Goal: Task Accomplishment & Management: Manage account settings

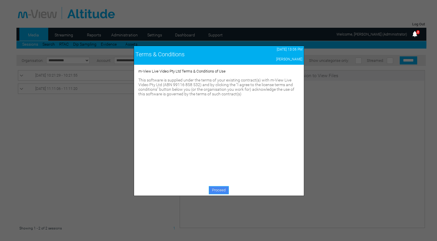
click at [221, 189] on link "Proceed" at bounding box center [219, 190] width 20 height 8
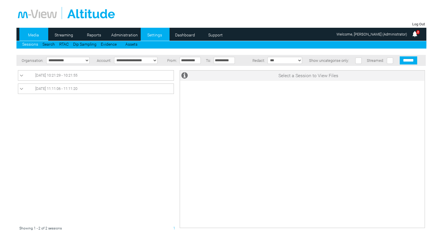
click at [158, 34] on link "Settings" at bounding box center [155, 35] width 28 height 9
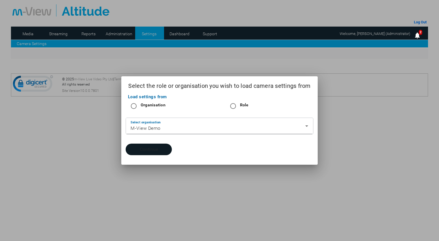
click at [148, 148] on button "Continue" at bounding box center [149, 150] width 46 height 12
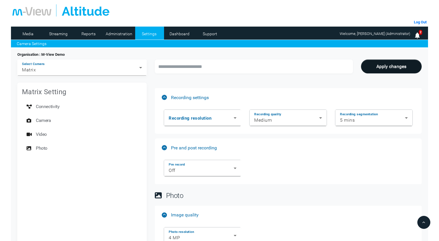
scroll to position [249, 0]
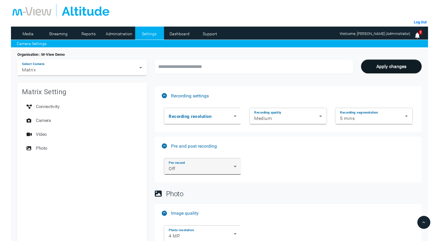
click at [230, 166] on div "Off" at bounding box center [201, 168] width 65 height 7
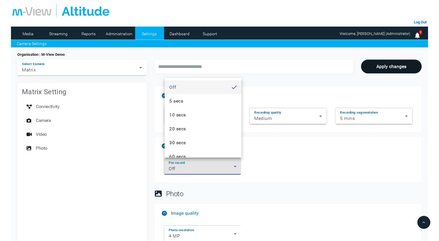
click at [230, 166] on div at bounding box center [219, 120] width 439 height 241
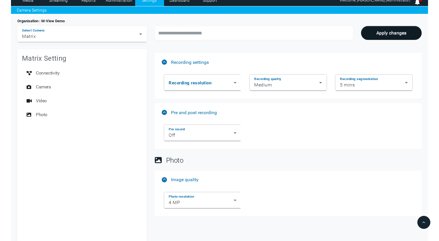
scroll to position [0, 0]
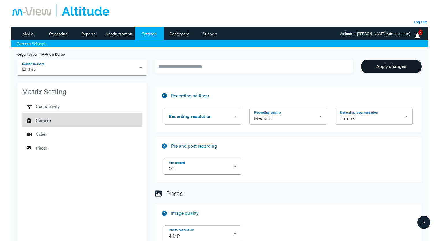
click at [40, 122] on span "Camera" at bounding box center [43, 121] width 15 height 12
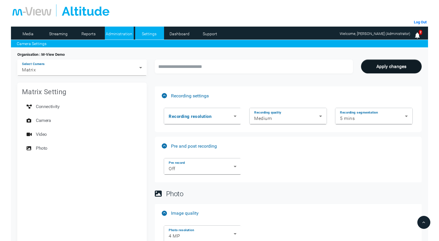
click at [118, 33] on link "Administration" at bounding box center [119, 33] width 28 height 9
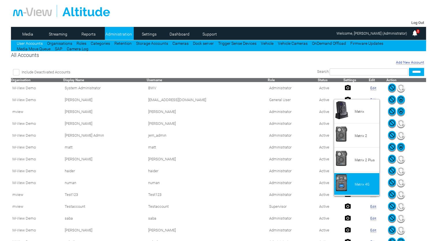
click at [347, 177] on li "Matrix 4G" at bounding box center [356, 184] width 45 height 22
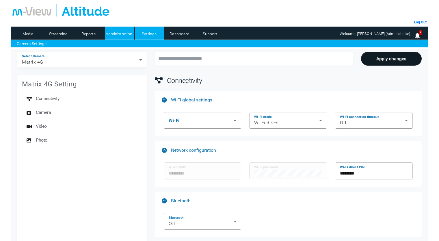
click at [108, 33] on link "Administration" at bounding box center [119, 33] width 28 height 9
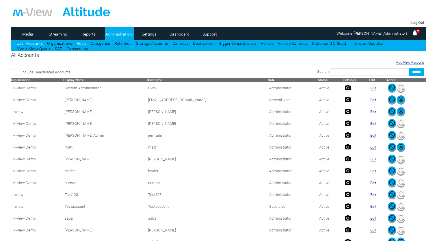
click at [82, 42] on link "Roles" at bounding box center [82, 43] width 10 height 5
